Goal: Task Accomplishment & Management: Complete application form

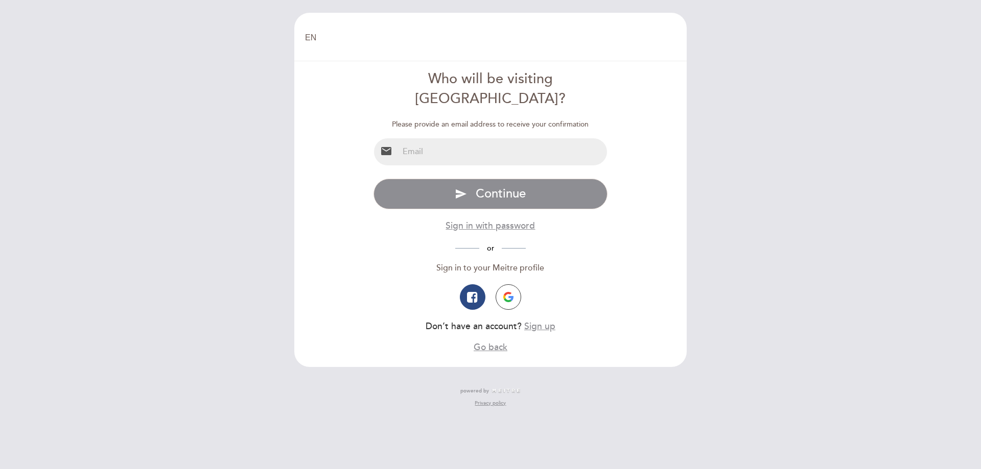
click at [430, 138] on input "email" at bounding box center [502, 151] width 209 height 27
click at [428, 138] on input "email" at bounding box center [502, 151] width 209 height 27
type input "k"
type input "[PERSON_NAME][EMAIL_ADDRESS][DOMAIN_NAME]"
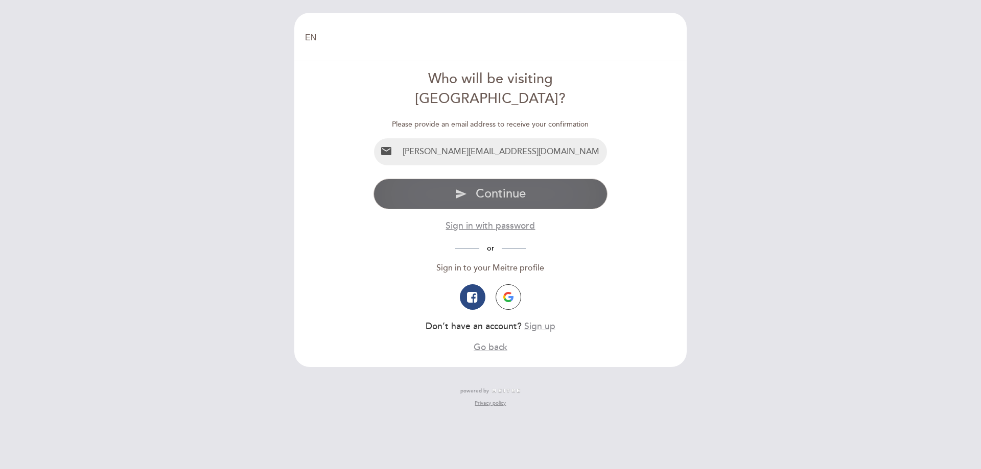
click at [494, 186] on span "Continue" at bounding box center [501, 193] width 50 height 15
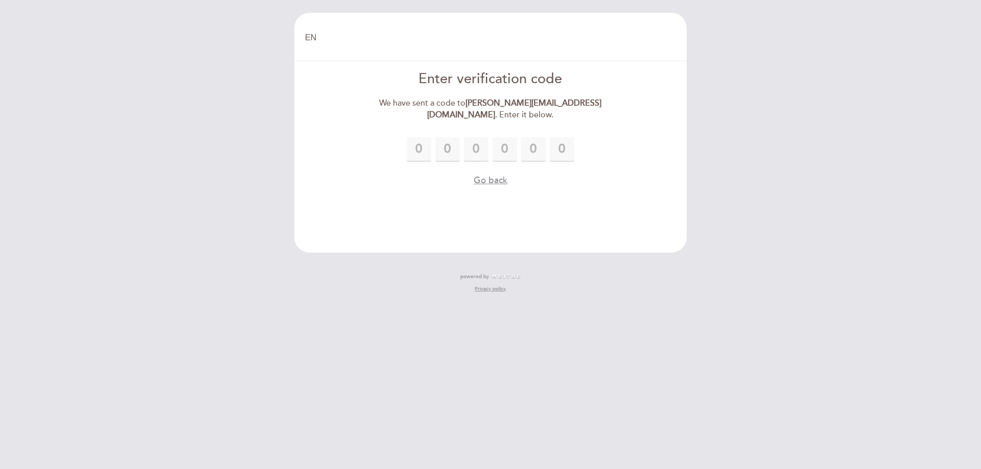
type input "1"
type input "8"
type input "2"
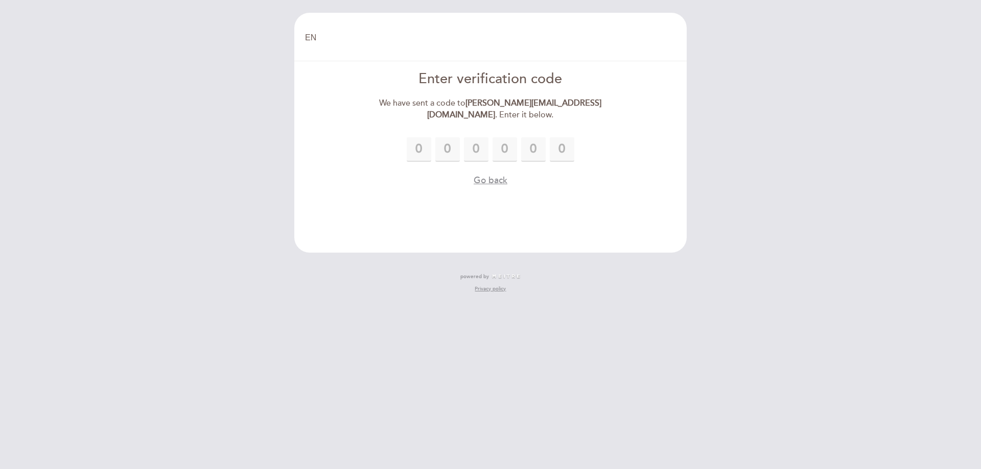
type input "0"
click at [493, 174] on button "Go back" at bounding box center [491, 180] width 34 height 13
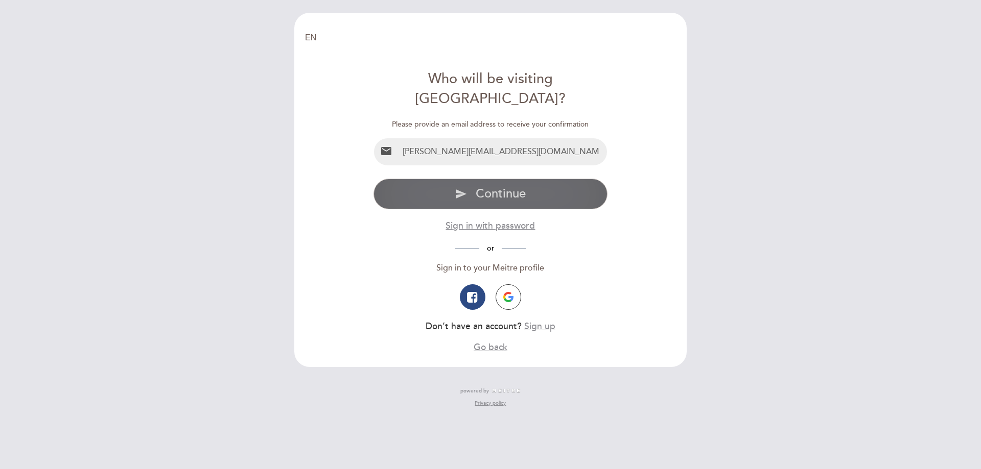
click at [489, 186] on span "Continue" at bounding box center [501, 193] width 50 height 15
